Goal: Book appointment/travel/reservation

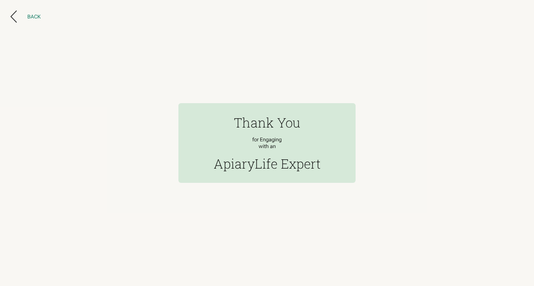
click at [28, 20] on button "Back" at bounding box center [25, 16] width 30 height 12
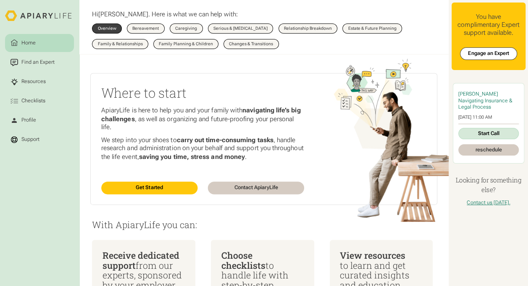
scroll to position [14, 0]
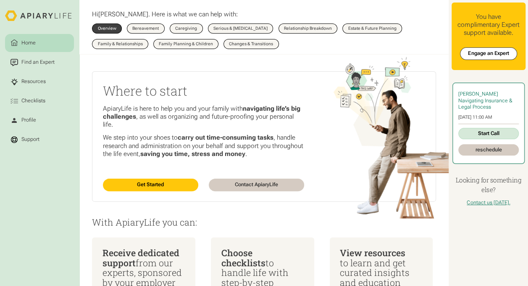
click at [482, 96] on div "Sara Knee" at bounding box center [488, 94] width 60 height 6
